Goal: Information Seeking & Learning: Compare options

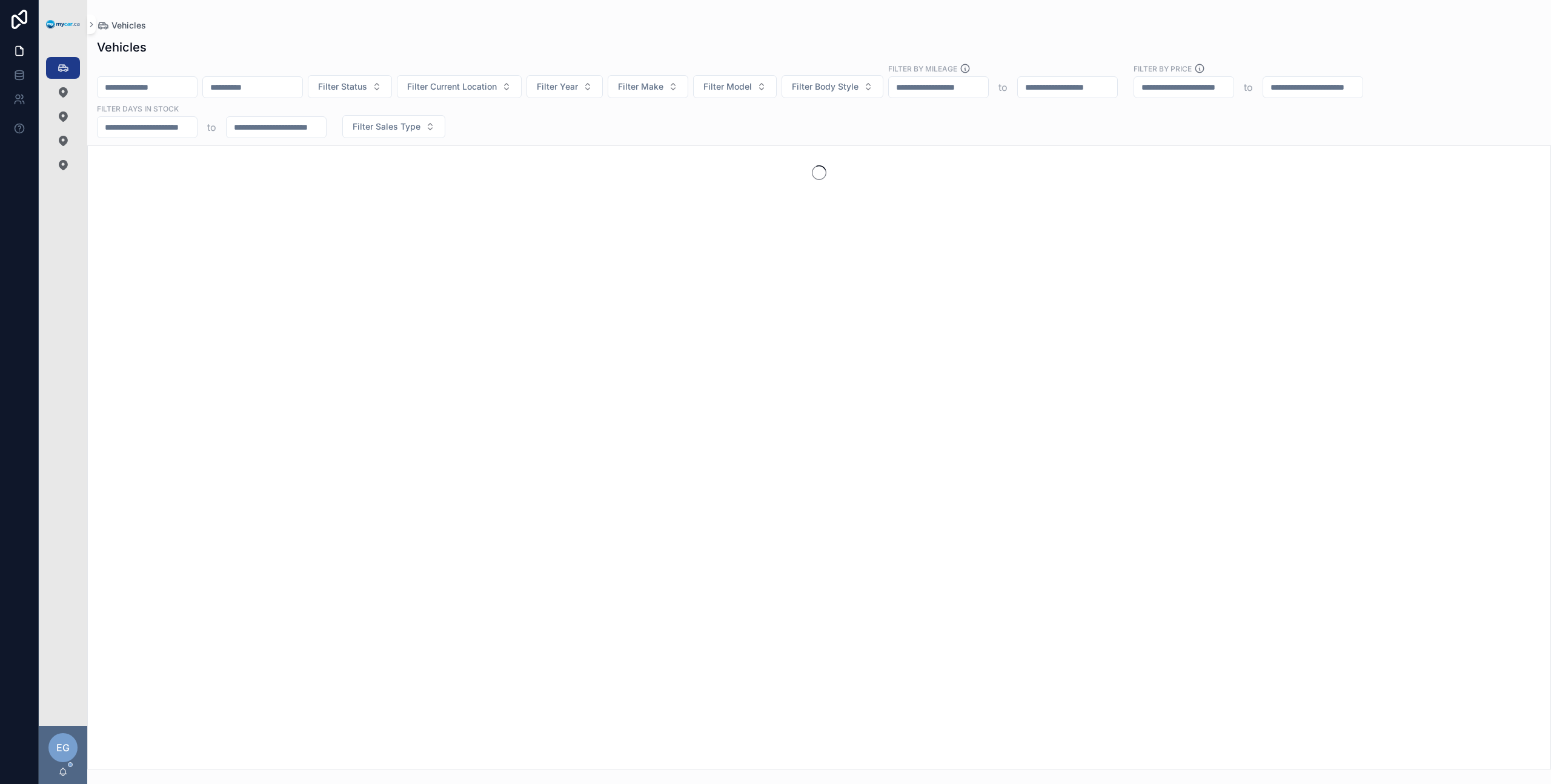
click at [673, 130] on div "Filter Status Filter Current Location Filter Year Filter Make Filter Model Filt…" at bounding box center [819, 100] width 1463 height 75
click at [680, 91] on button "Filter Make" at bounding box center [648, 87] width 81 height 23
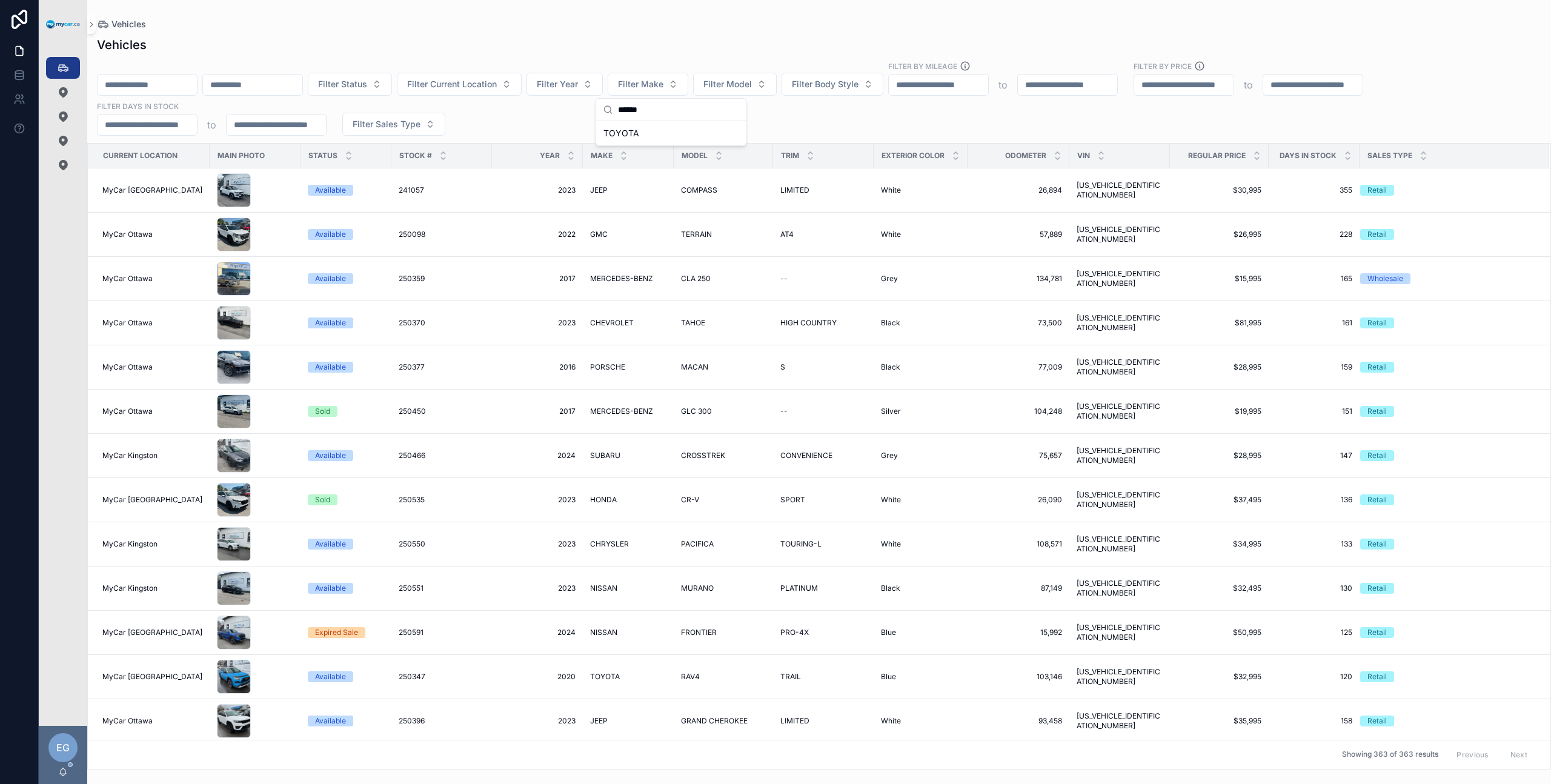
type input "******"
click at [636, 129] on span "TOYOTA" at bounding box center [621, 133] width 36 height 12
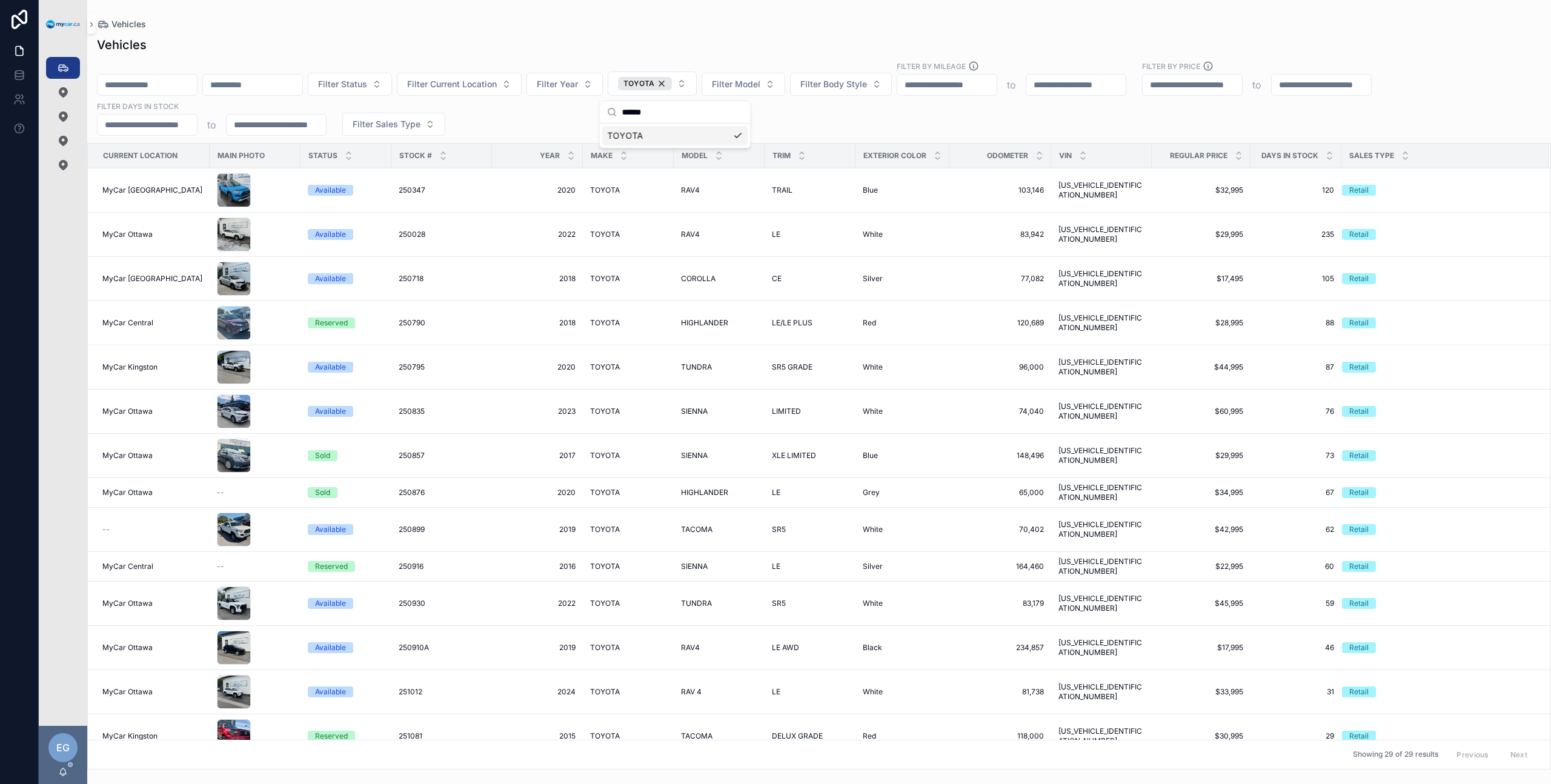
click at [840, 124] on div "Filter Status Filter Current Location Filter Year TOYOTA Filter Model Filter Bo…" at bounding box center [819, 98] width 1463 height 75
click at [749, 80] on span "Filter Model" at bounding box center [736, 84] width 49 height 12
type input "******"
click at [762, 136] on div "TACOMA" at bounding box center [765, 133] width 146 height 19
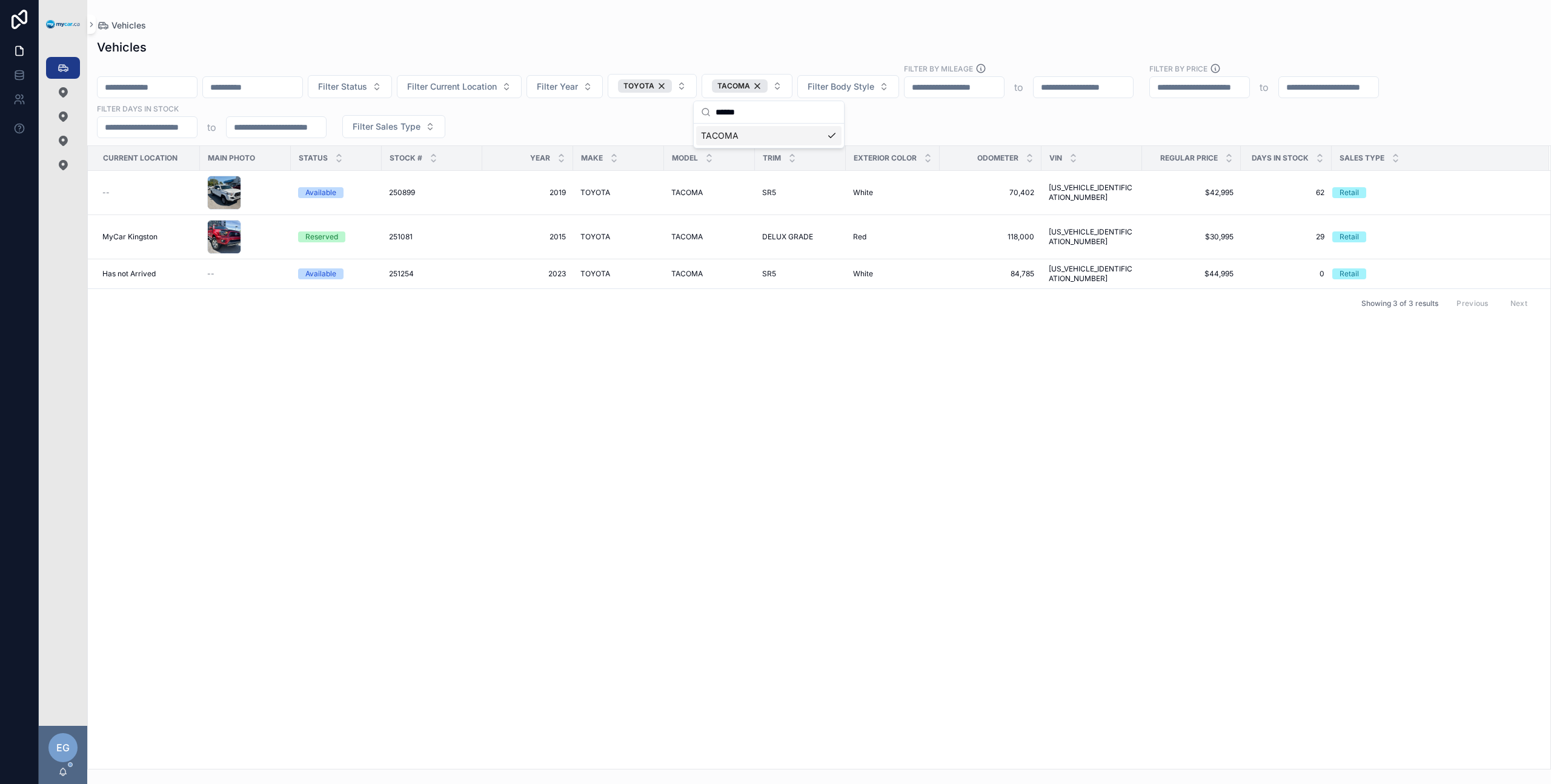
click at [916, 124] on div "Filter Status Filter Current Location Filter Year TOYOTA TACOMA Filter Body Sty…" at bounding box center [819, 100] width 1463 height 75
click at [595, 236] on span "TOYOTA" at bounding box center [595, 236] width 29 height 10
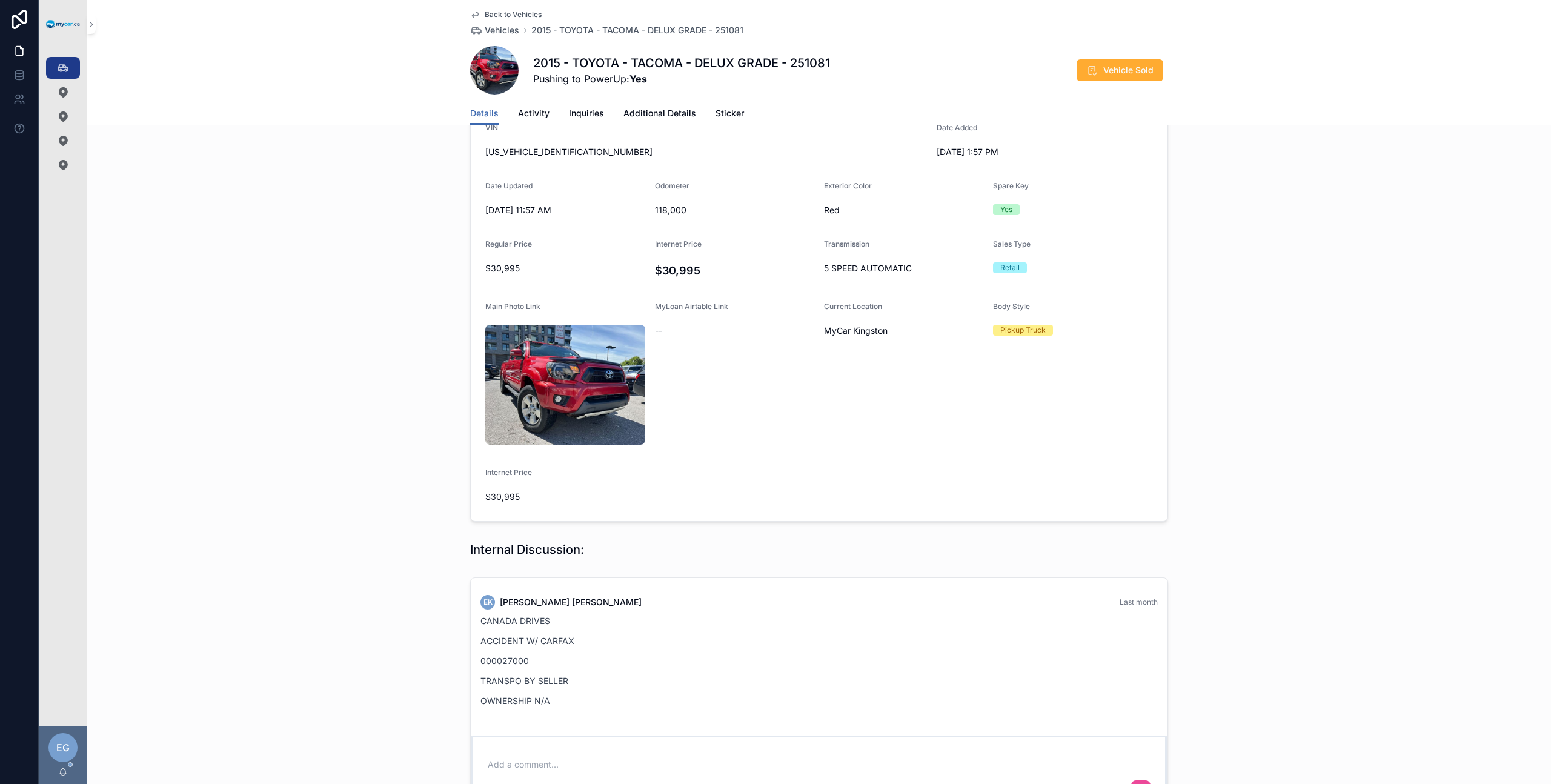
scroll to position [437, 0]
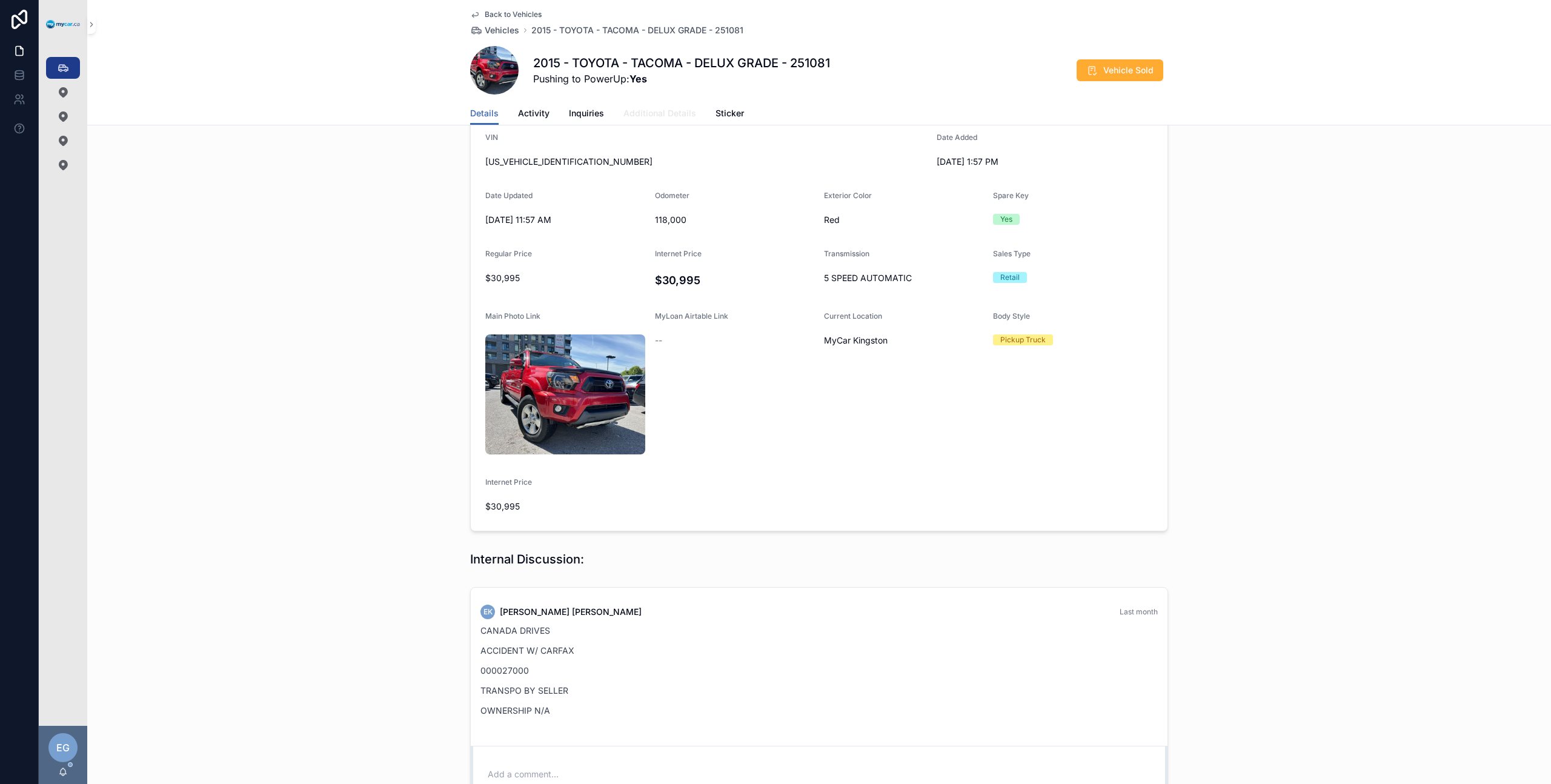
click at [639, 110] on span "Additional Details" at bounding box center [660, 113] width 73 height 12
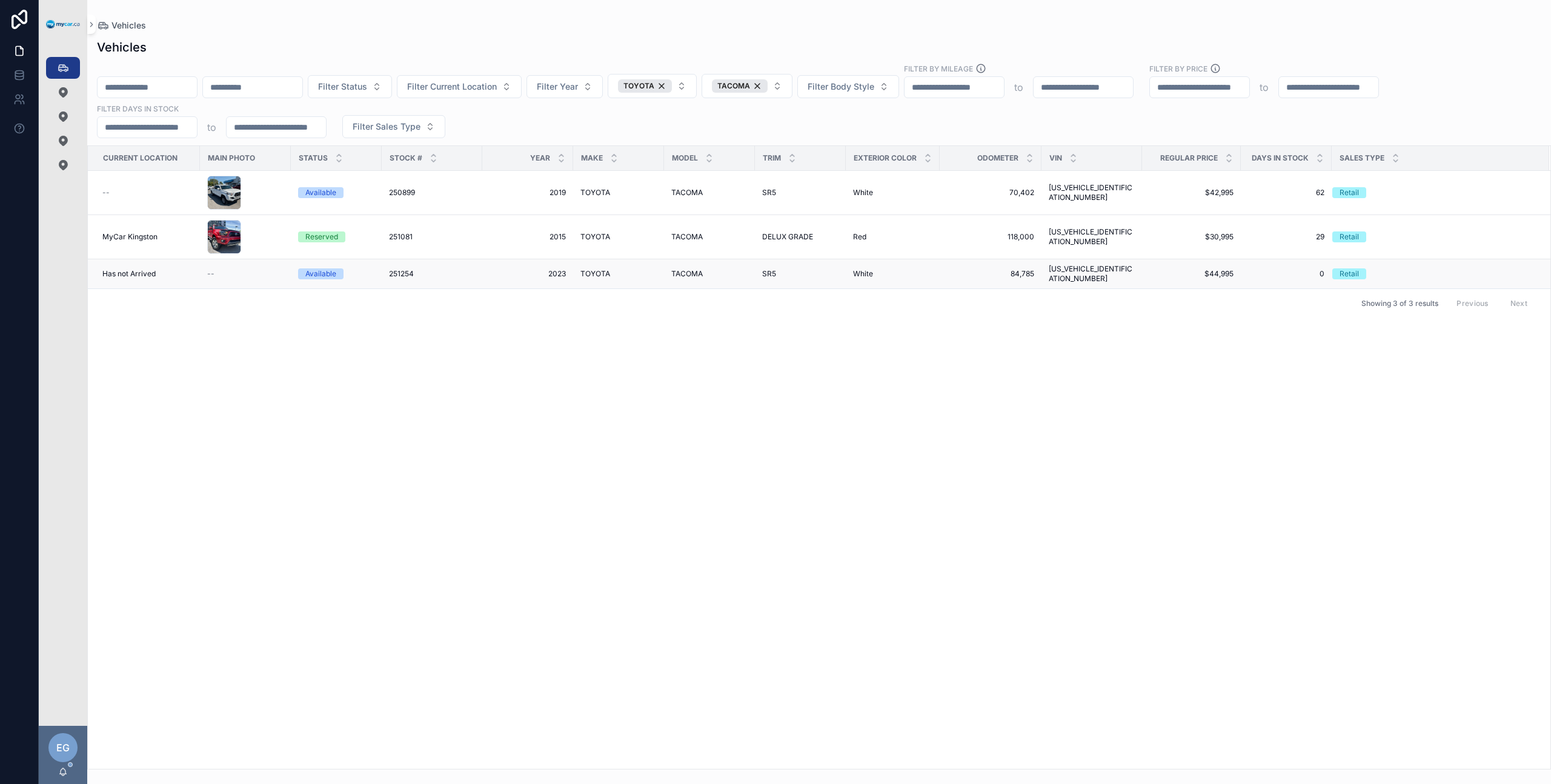
click at [662, 268] on td "TOYOTA TOYOTA" at bounding box center [618, 274] width 91 height 29
click at [680, 269] on span "TACOMA" at bounding box center [686, 273] width 32 height 10
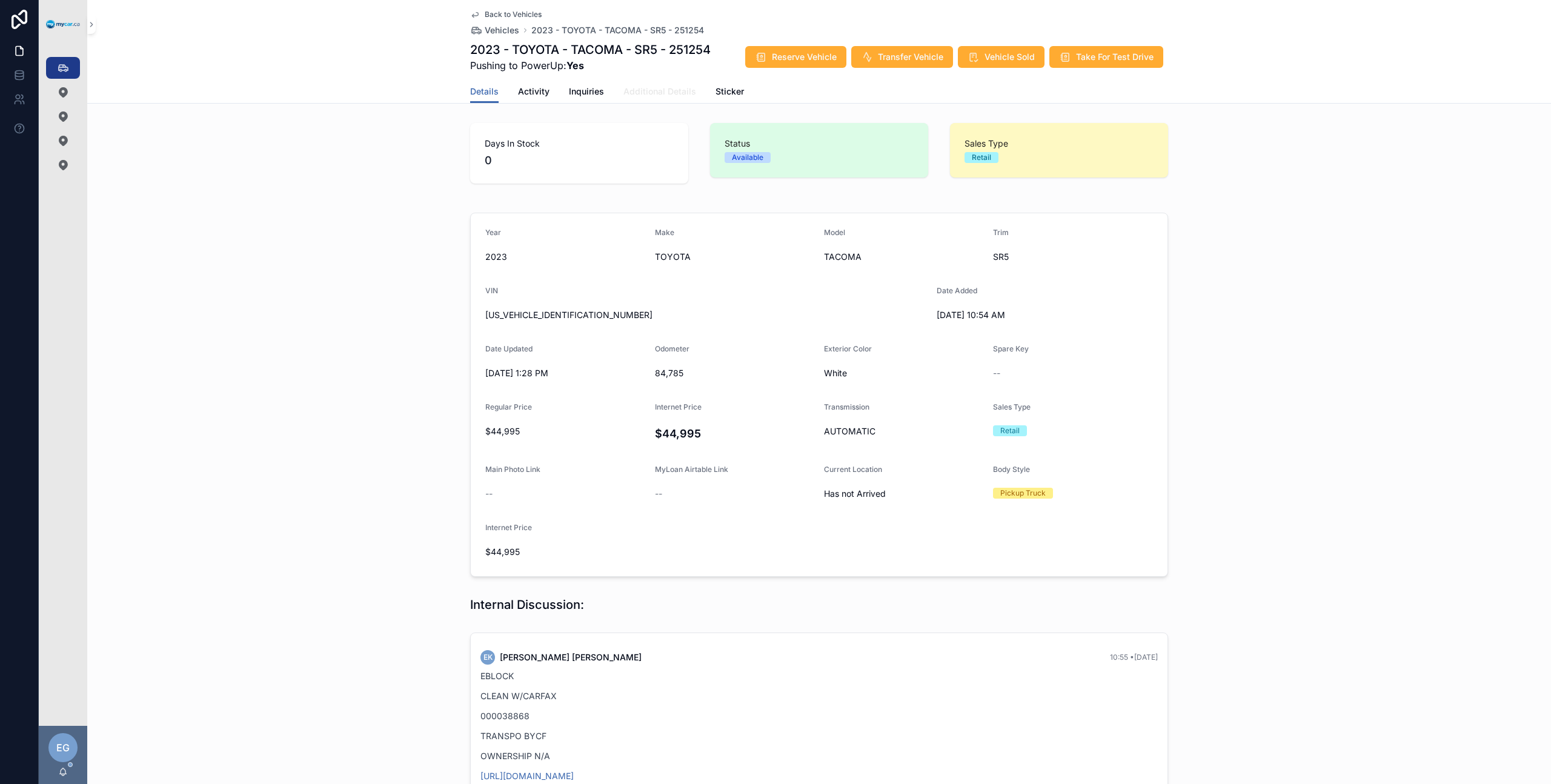
click at [665, 84] on link "Additional Details" at bounding box center [660, 92] width 73 height 24
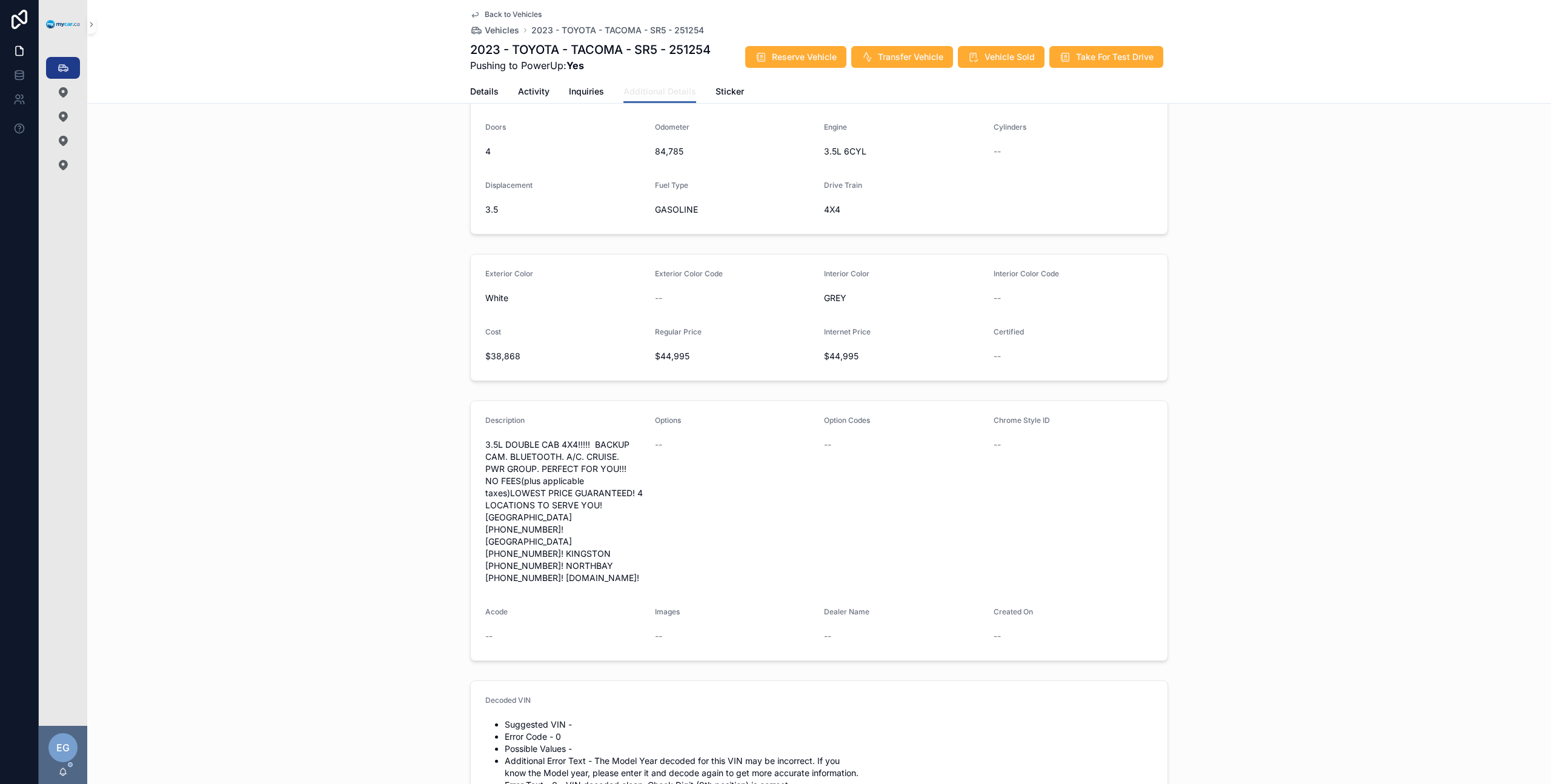
scroll to position [302, 0]
